Goal: Information Seeking & Learning: Learn about a topic

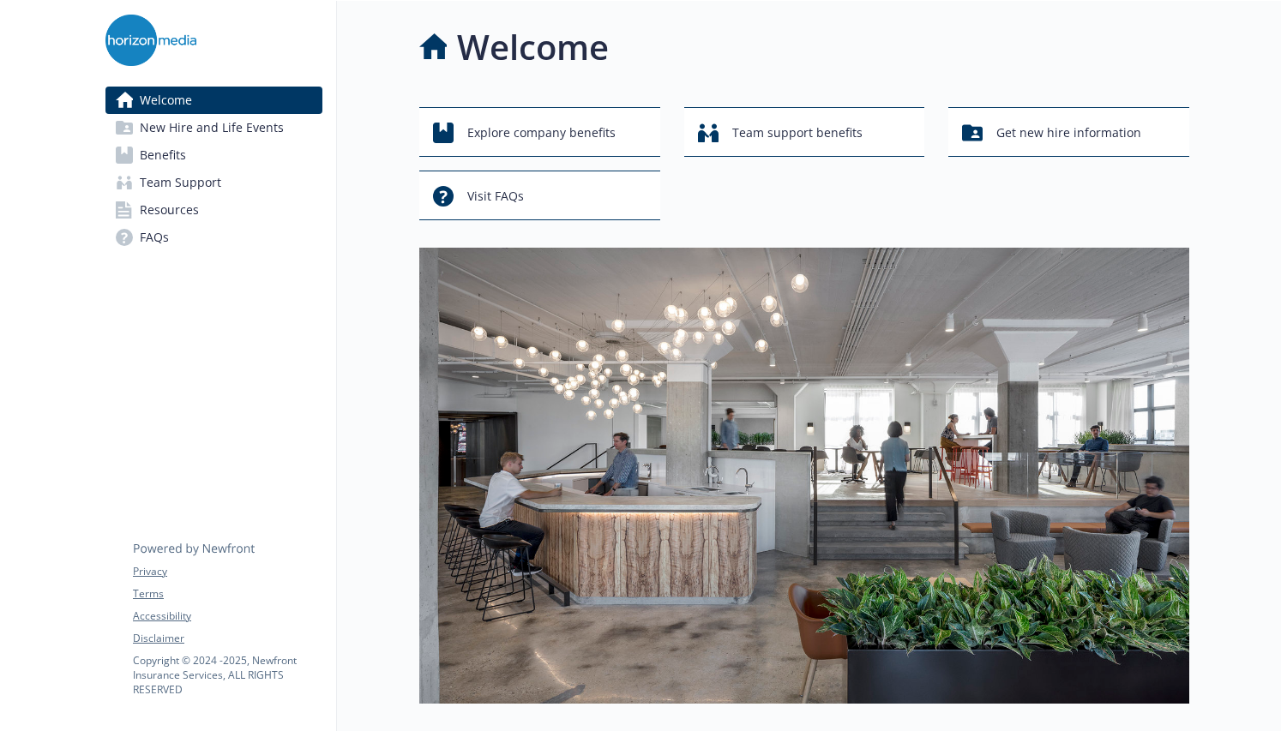
click at [177, 156] on span "Benefits" at bounding box center [163, 154] width 46 height 27
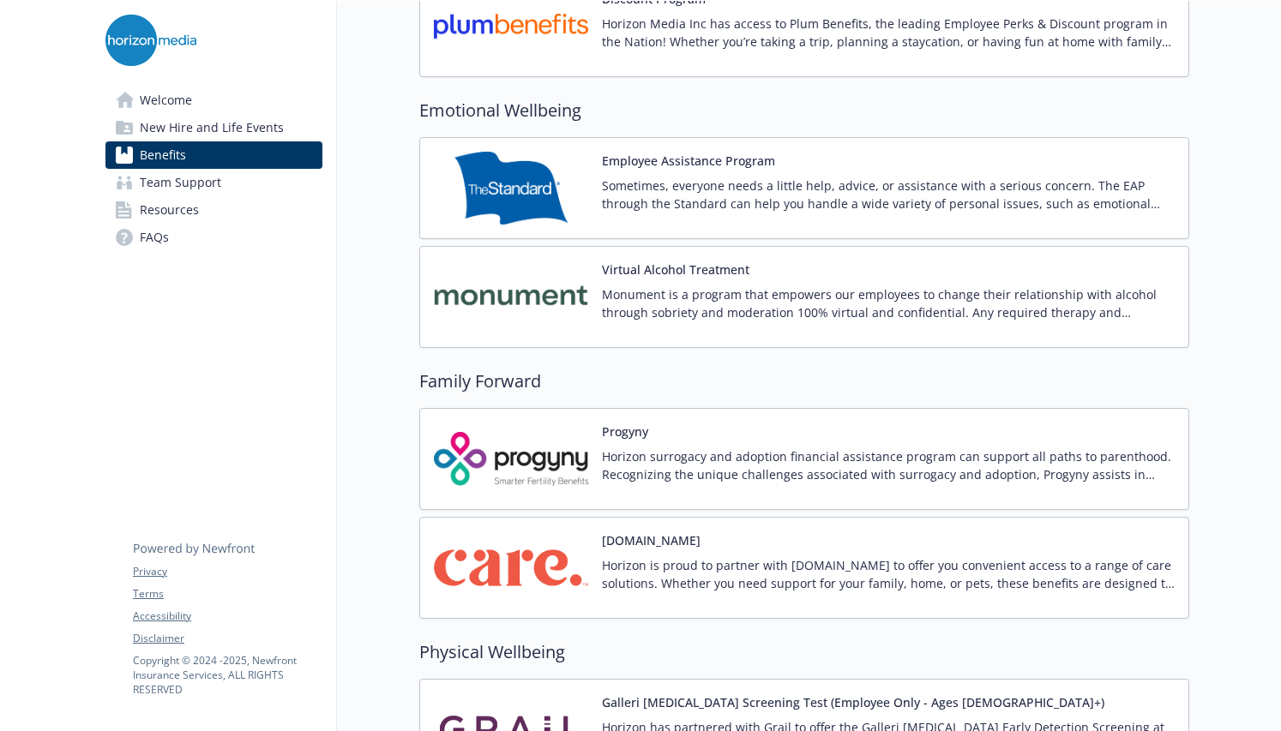
scroll to position [3257, 0]
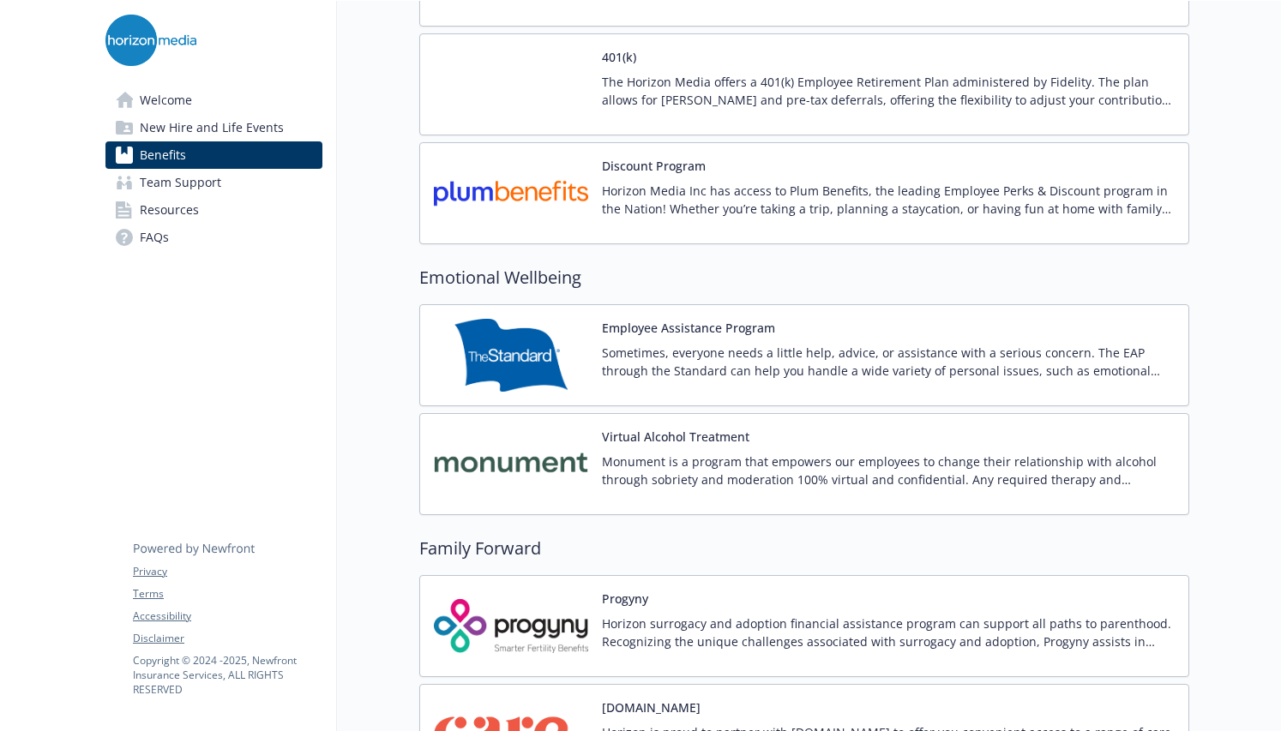
scroll to position [2743, 0]
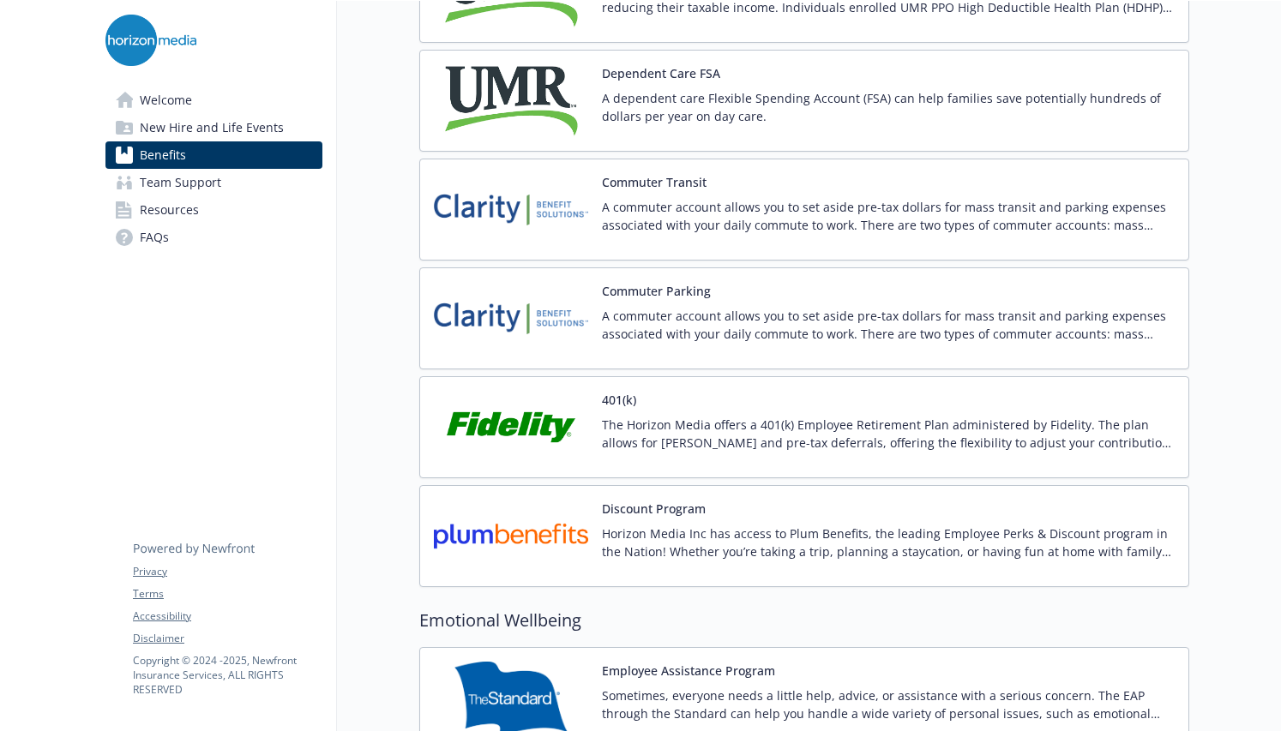
click at [533, 427] on img at bounding box center [511, 427] width 154 height 73
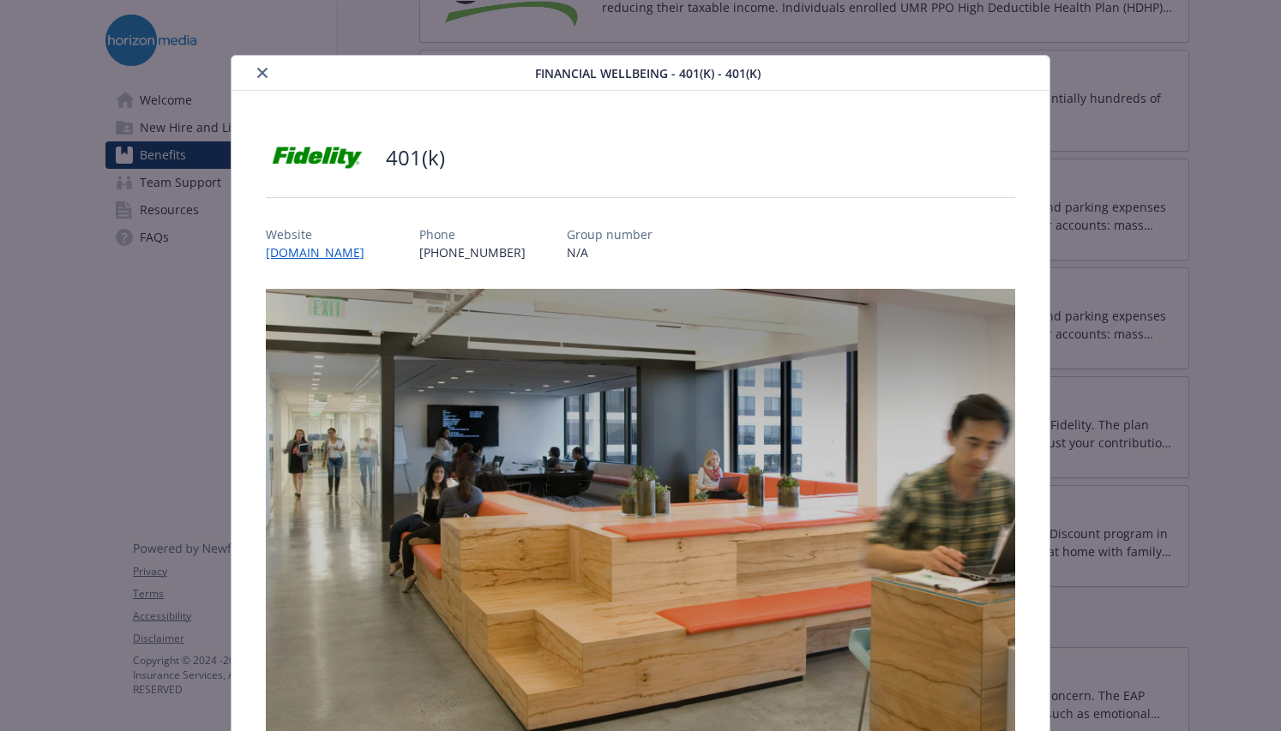
scroll to position [375, 0]
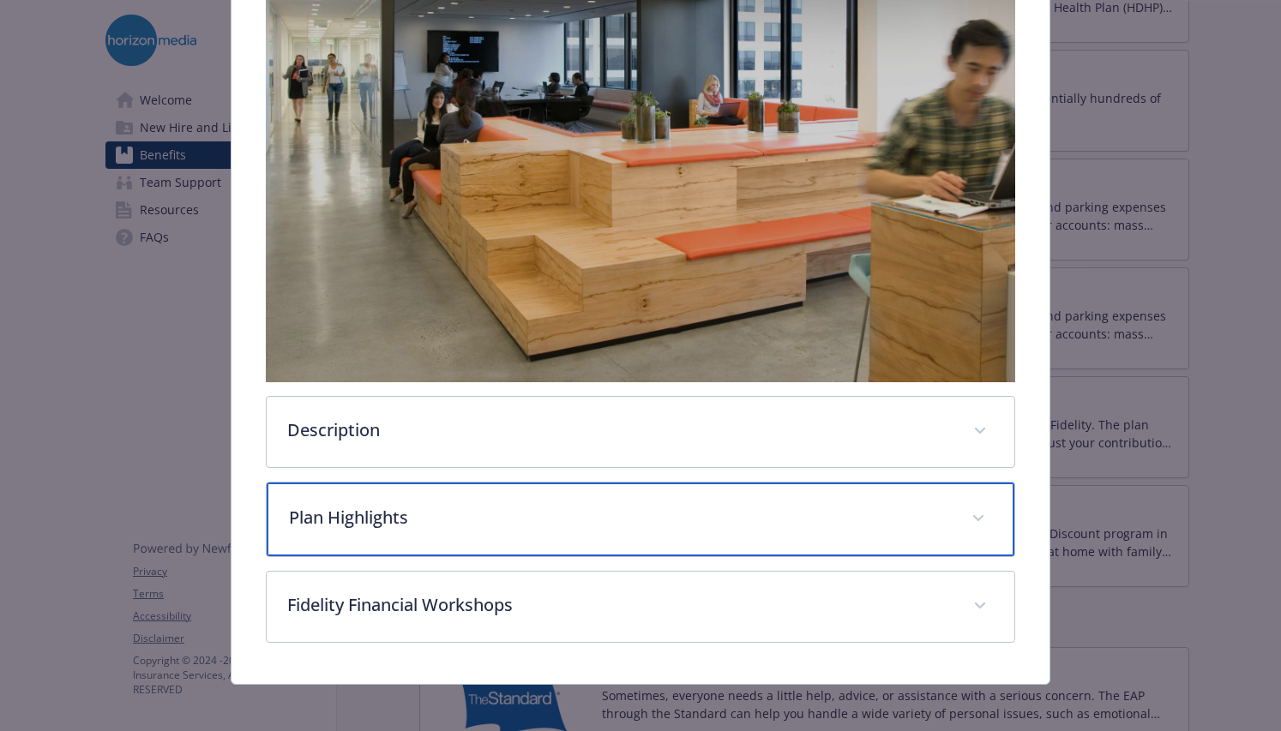
click at [393, 505] on p "Plan Highlights" at bounding box center [620, 518] width 662 height 26
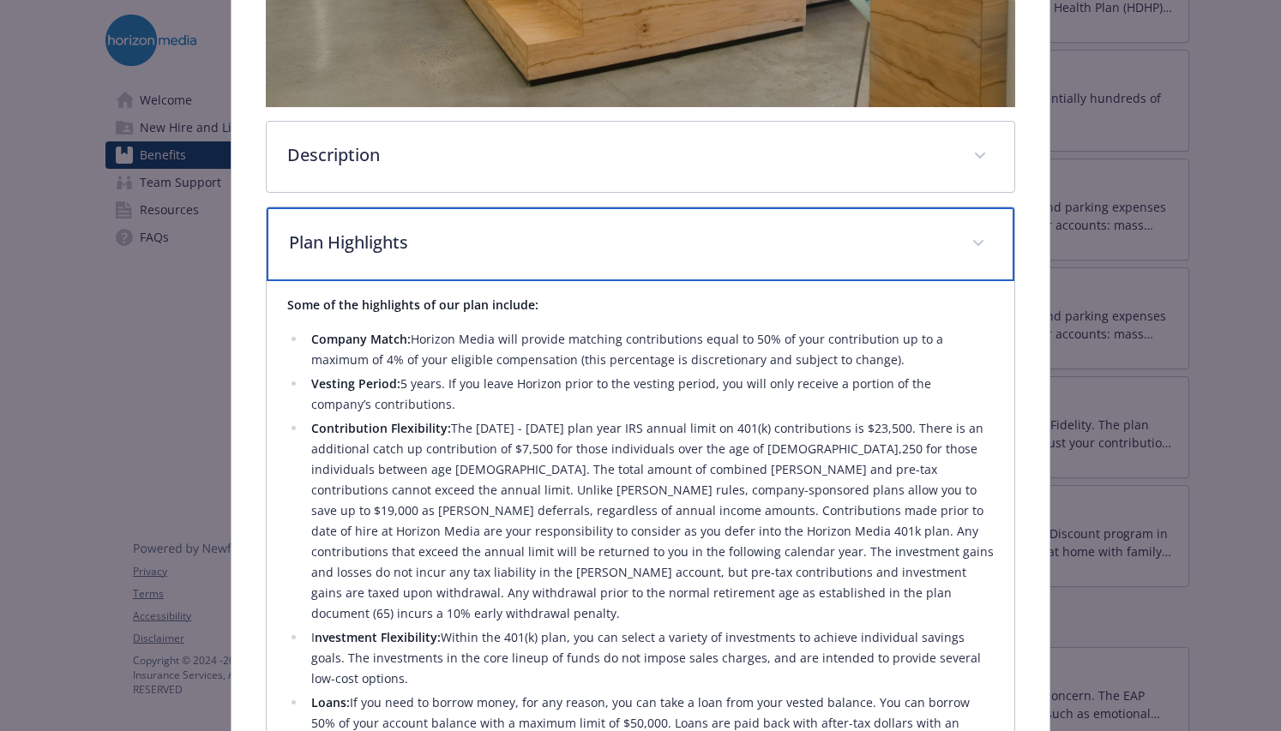
scroll to position [632, 0]
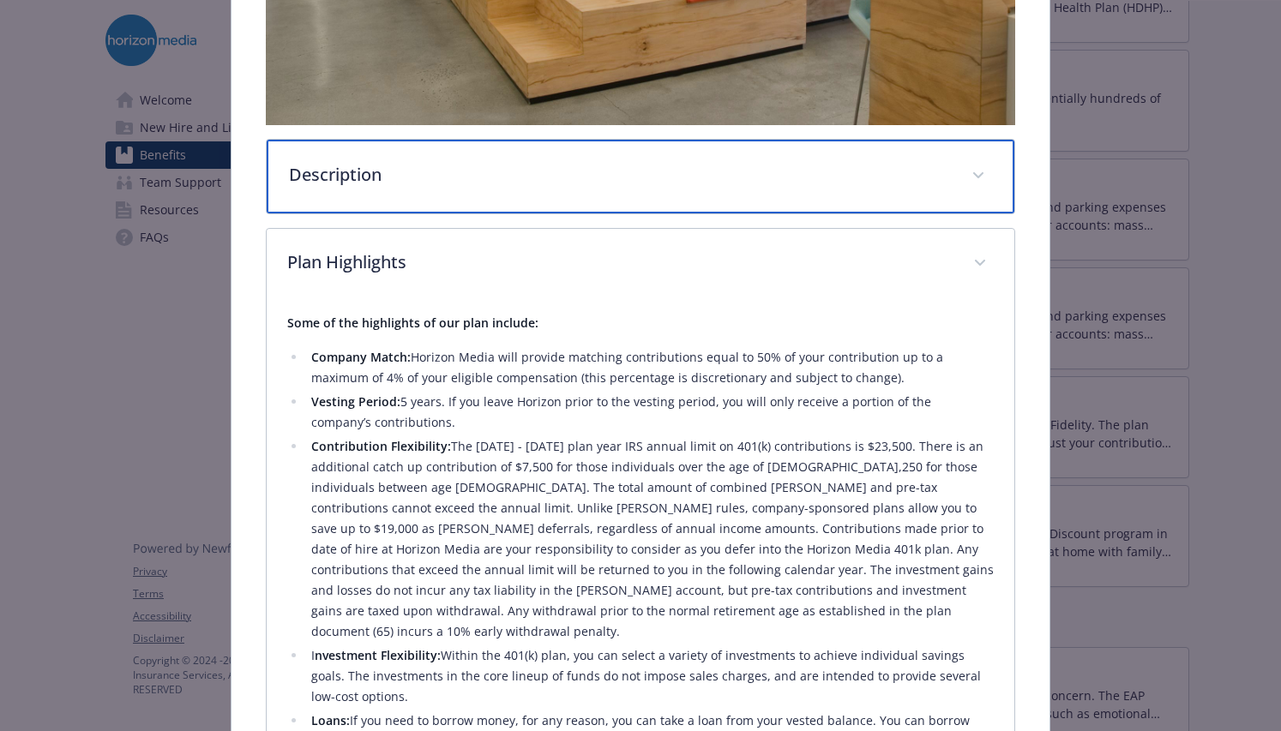
click at [419, 162] on p "Description" at bounding box center [620, 175] width 662 height 26
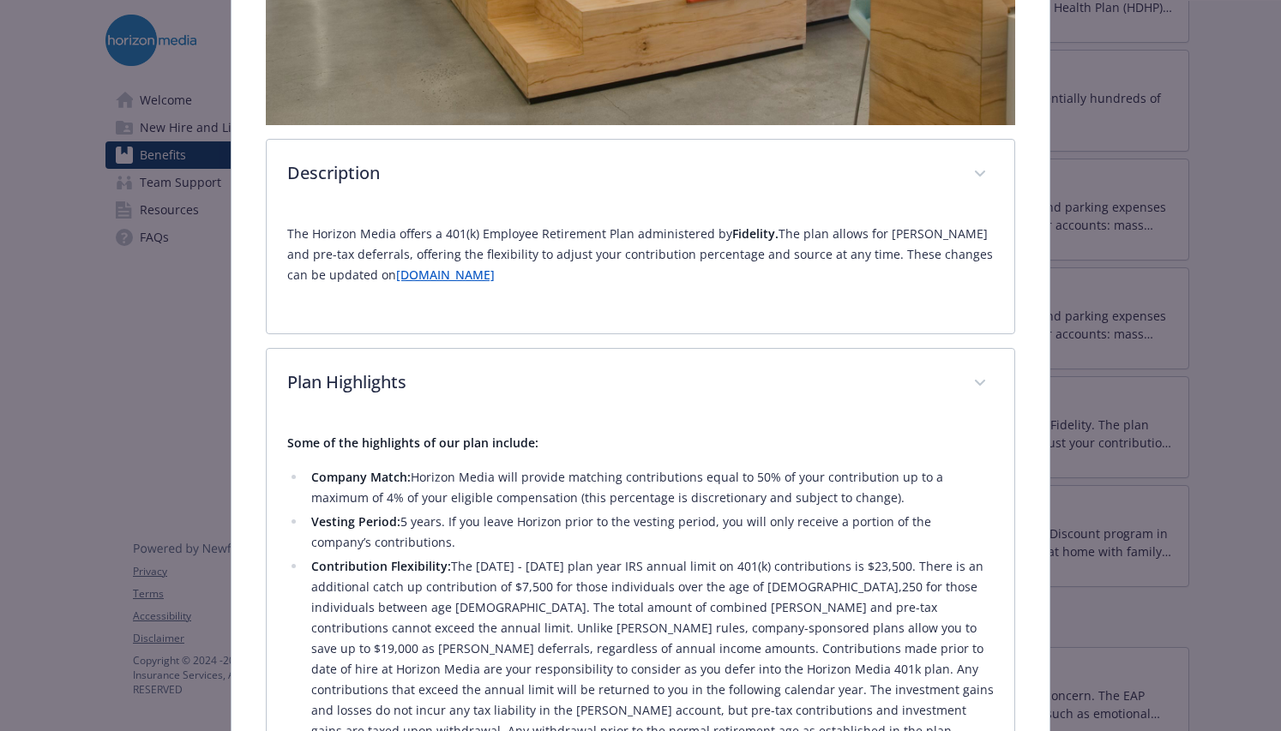
click at [412, 272] on link "[DOMAIN_NAME]" at bounding box center [445, 275] width 99 height 16
